Goal: Task Accomplishment & Management: Manage account settings

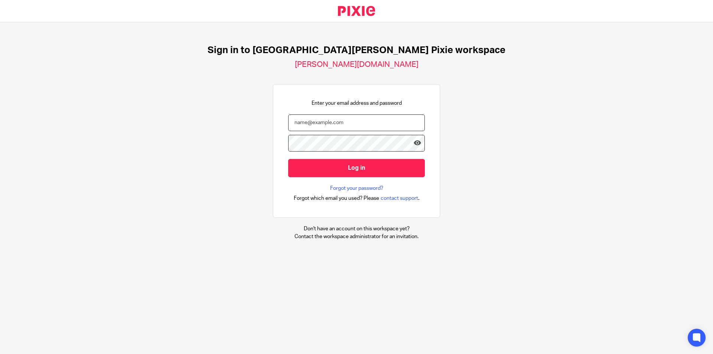
click at [332, 120] on input "email" at bounding box center [356, 122] width 137 height 17
type input "r"
type input "rachel@holdens-uk.co.uk"
click at [288, 159] on input "Log in" at bounding box center [356, 168] width 137 height 18
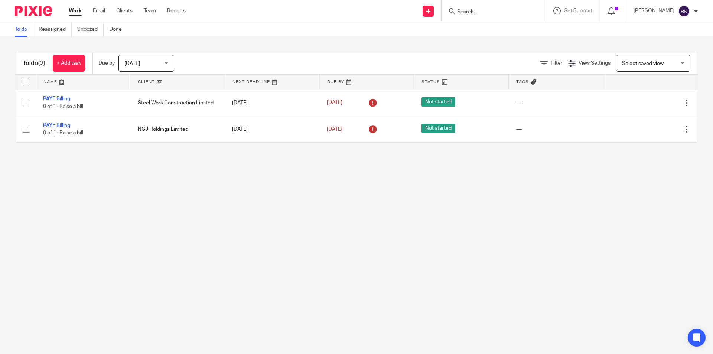
click at [503, 13] on input "Search" at bounding box center [489, 12] width 67 height 7
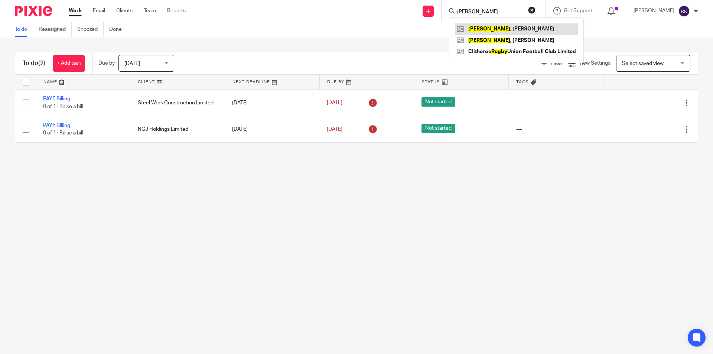
type input "rigby"
click at [494, 30] on link at bounding box center [516, 28] width 123 height 11
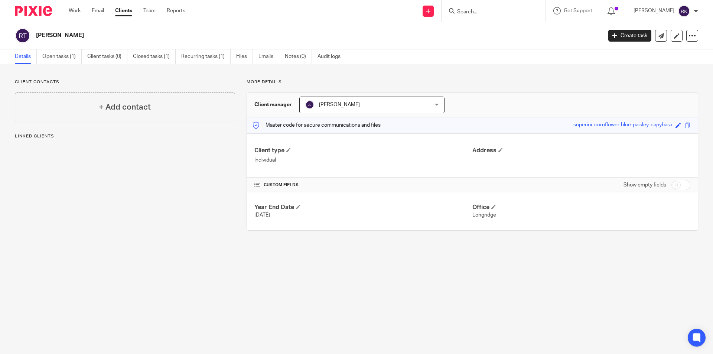
click at [41, 56] on ul "Details Open tasks (1) Client tasks (0) Closed tasks (1) Recurring tasks (1) Fi…" at bounding box center [183, 56] width 337 height 14
click at [45, 58] on link "Open tasks (1)" at bounding box center [61, 56] width 39 height 14
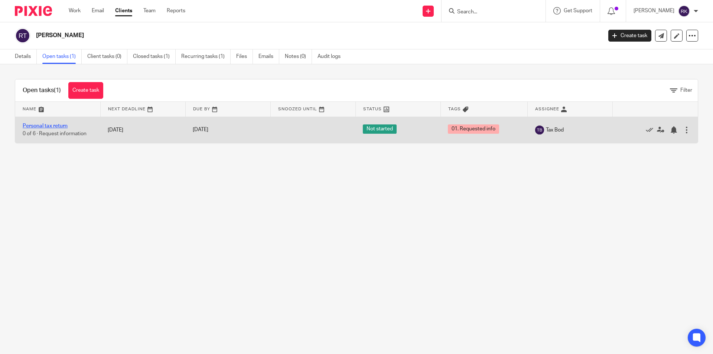
click at [56, 127] on link "Personal tax return" at bounding box center [45, 125] width 45 height 5
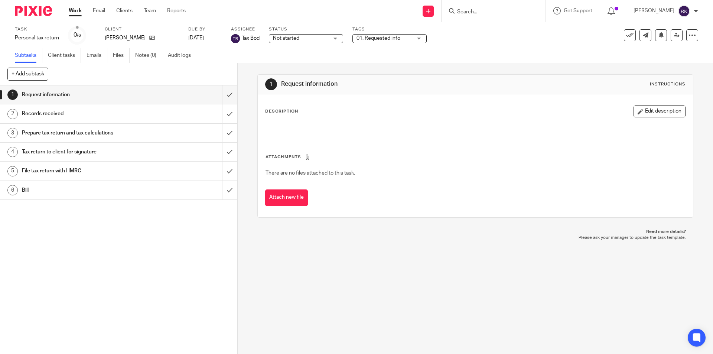
click at [401, 39] on span "01. Requested info" at bounding box center [384, 39] width 56 height 8
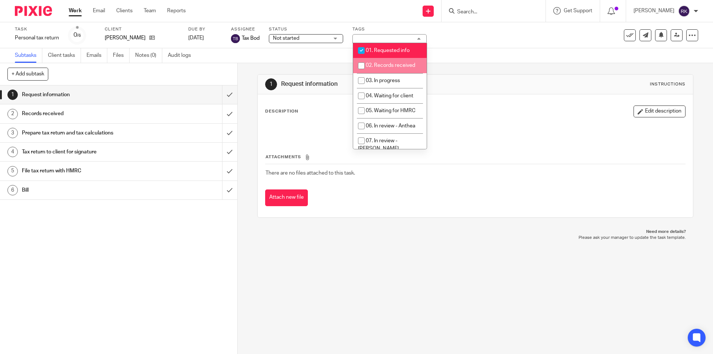
click at [393, 63] on span "02. Records received" at bounding box center [390, 65] width 49 height 5
checkbox input "true"
click at [398, 50] on span "01. Requested info" at bounding box center [388, 50] width 44 height 5
checkbox input "false"
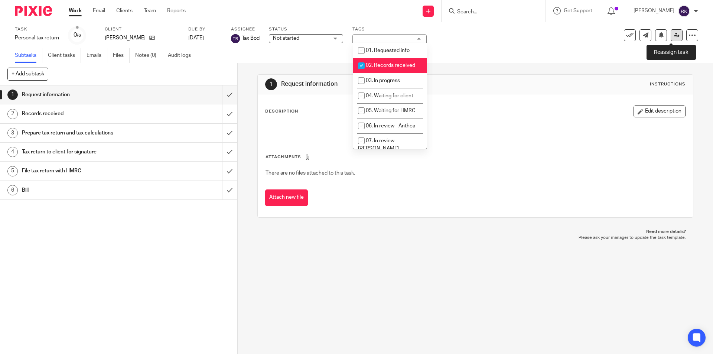
click at [674, 35] on icon at bounding box center [677, 35] width 6 height 6
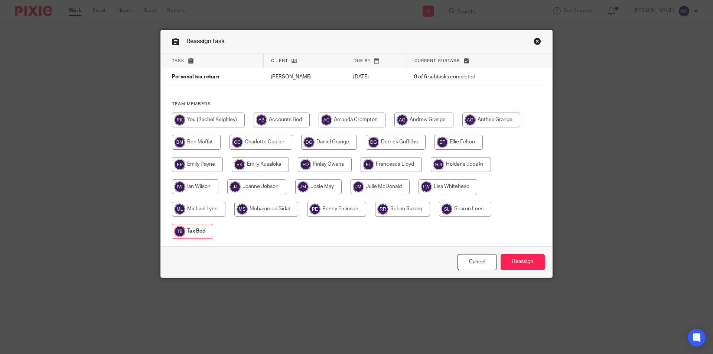
click at [444, 164] on input "radio" at bounding box center [461, 164] width 60 height 15
radio input "true"
click at [531, 264] on input "Reassign" at bounding box center [522, 262] width 44 height 16
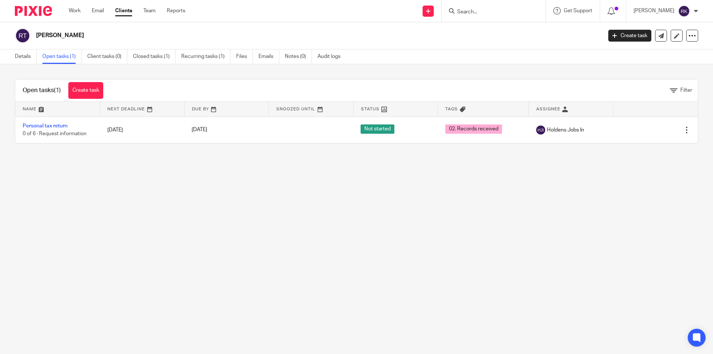
click at [469, 8] on form at bounding box center [495, 10] width 79 height 9
click at [470, 14] on input "Search" at bounding box center [489, 12] width 67 height 7
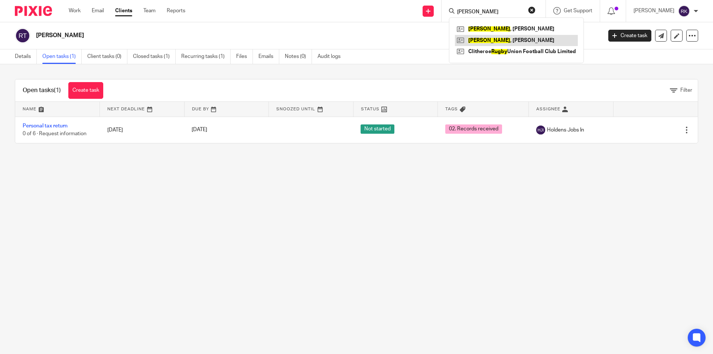
type input "rigby"
click at [479, 38] on link at bounding box center [516, 40] width 123 height 11
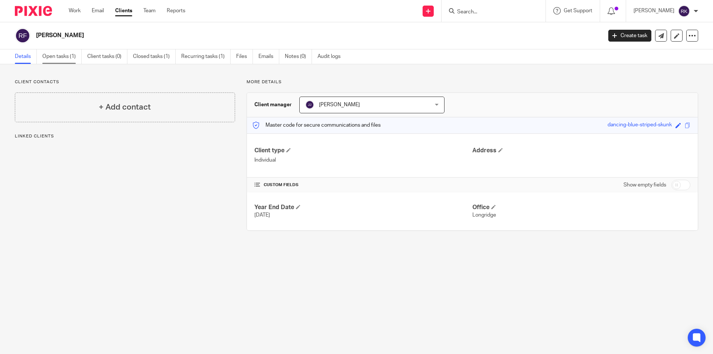
click at [72, 55] on link "Open tasks (1)" at bounding box center [61, 56] width 39 height 14
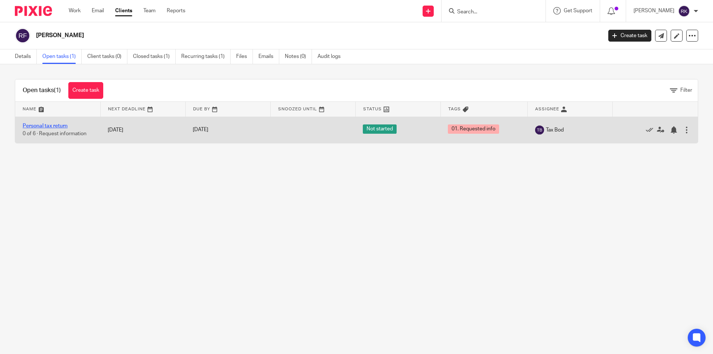
click at [46, 128] on link "Personal tax return" at bounding box center [45, 125] width 45 height 5
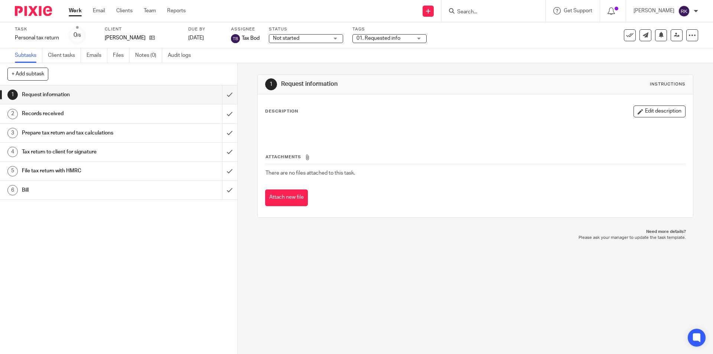
click at [389, 40] on span "01. Requested info" at bounding box center [378, 38] width 44 height 5
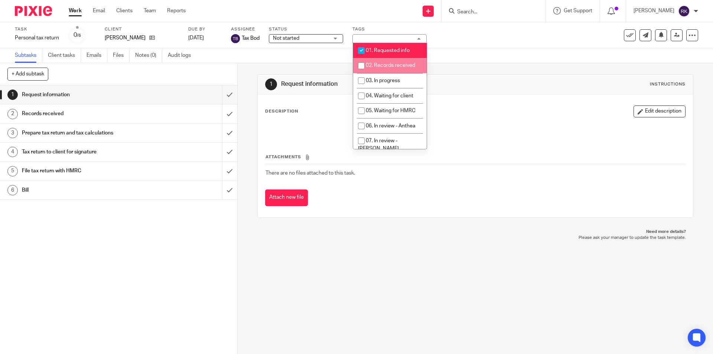
click at [381, 66] on span "02. Records received" at bounding box center [390, 65] width 49 height 5
checkbox input "true"
click at [385, 53] on span "01. Requested info" at bounding box center [388, 50] width 44 height 5
checkbox input "false"
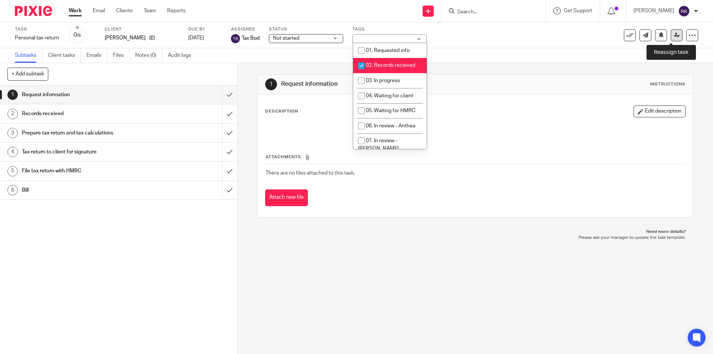
click at [675, 36] on link at bounding box center [676, 35] width 12 height 12
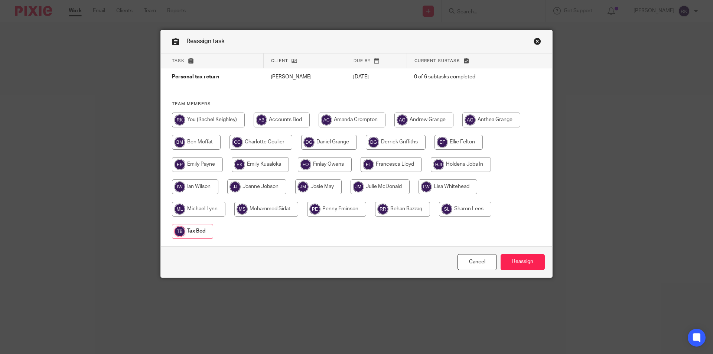
click at [451, 160] on input "radio" at bounding box center [461, 164] width 60 height 15
radio input "true"
click at [525, 260] on input "Reassign" at bounding box center [522, 262] width 44 height 16
